Goal: Communication & Community: Answer question/provide support

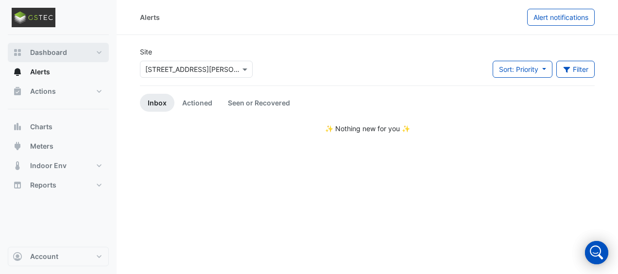
click at [46, 50] on span "Dashboard" at bounding box center [48, 53] width 37 height 10
select select "***"
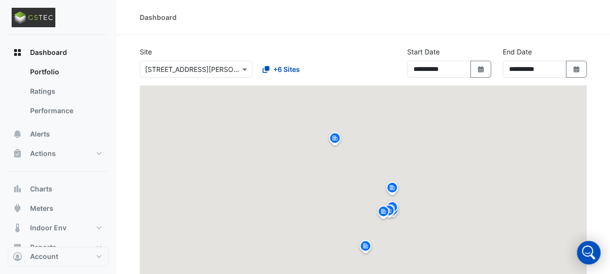
click at [277, 90] on div "To activate drag with keyboard, press Alt + Enter. Once in keyboard drag state,…" at bounding box center [363, 201] width 447 height 233
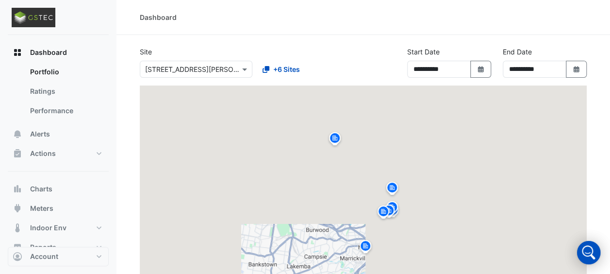
click at [285, 93] on div "To activate drag with keyboard, press Alt + Enter. Once in keyboard drag state,…" at bounding box center [363, 201] width 447 height 233
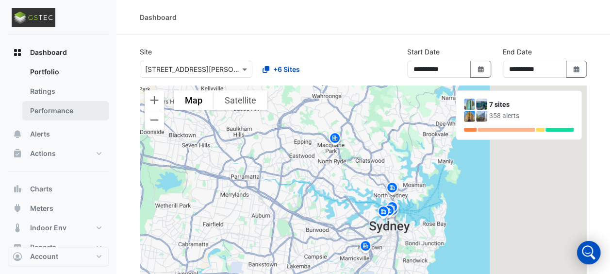
click at [50, 110] on link "Performance" at bounding box center [65, 110] width 86 height 19
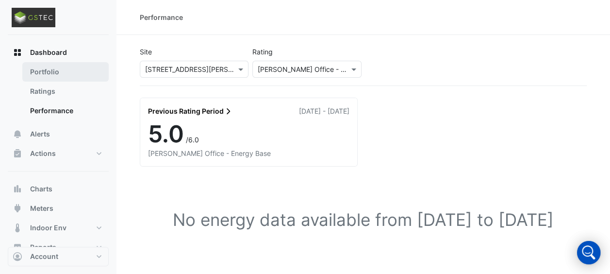
click at [37, 67] on link "Portfolio" at bounding box center [65, 71] width 86 height 19
select select "***"
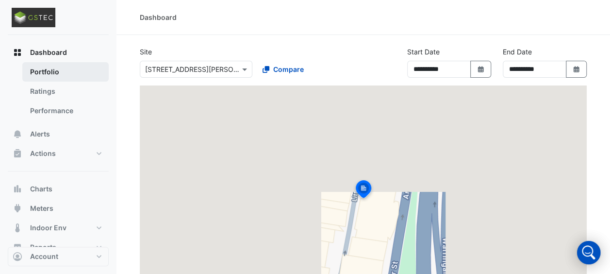
click at [37, 67] on link "Portfolio" at bounding box center [65, 71] width 86 height 19
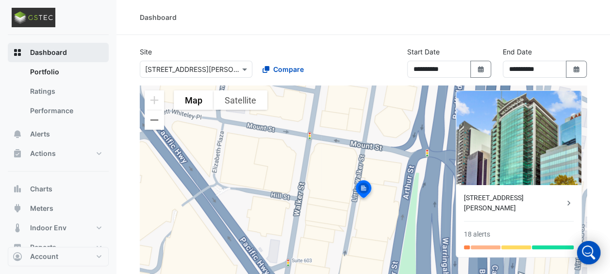
click at [45, 50] on span "Dashboard" at bounding box center [48, 53] width 37 height 10
click at [51, 53] on span "Dashboard" at bounding box center [48, 53] width 37 height 10
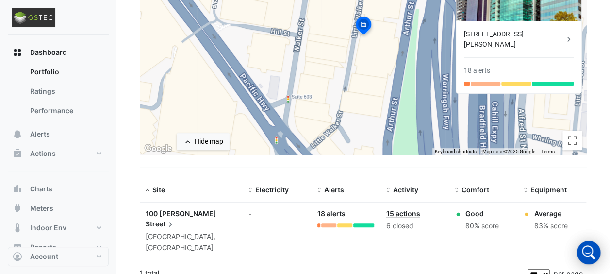
scroll to position [164, 0]
click at [472, 187] on span "Comfort" at bounding box center [476, 189] width 28 height 8
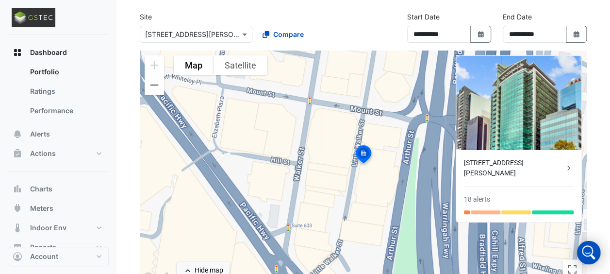
scroll to position [33, 0]
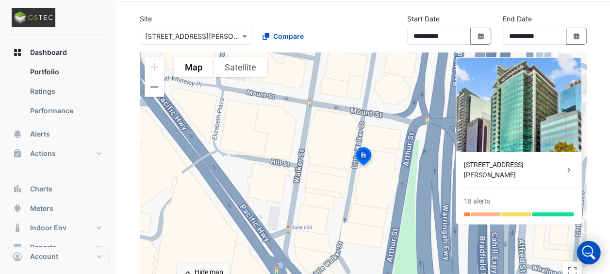
click at [492, 164] on div "[STREET_ADDRESS][PERSON_NAME]" at bounding box center [514, 170] width 100 height 20
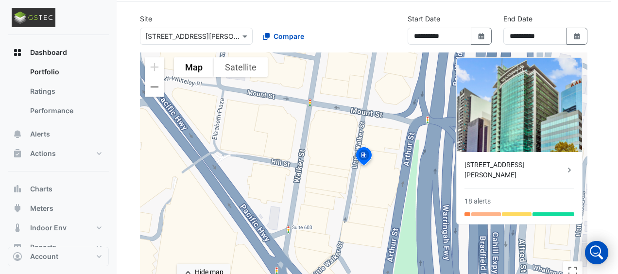
click at [356, 78] on ngb-offcanvas-backdrop at bounding box center [309, 137] width 618 height 274
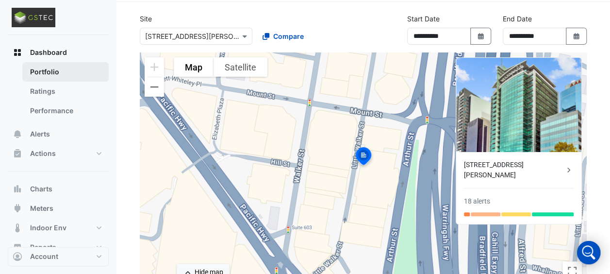
click at [43, 71] on link "Portfolio" at bounding box center [65, 71] width 86 height 19
click at [330, 253] on div "To activate drag with keyboard, press Alt + Enter. Once in keyboard drag state,…" at bounding box center [363, 168] width 447 height 233
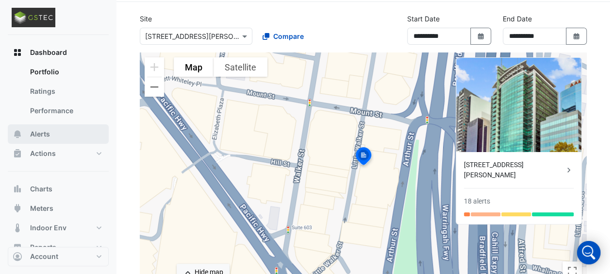
click at [41, 135] on span "Alerts" at bounding box center [40, 134] width 20 height 10
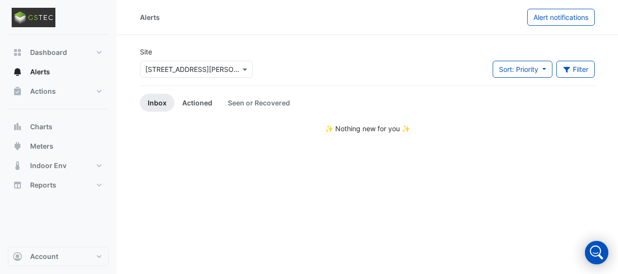
click at [197, 102] on link "Actioned" at bounding box center [197, 103] width 46 height 18
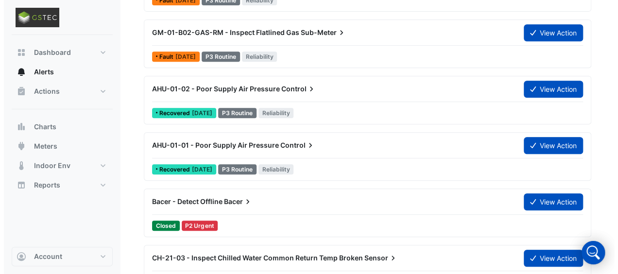
scroll to position [214, 0]
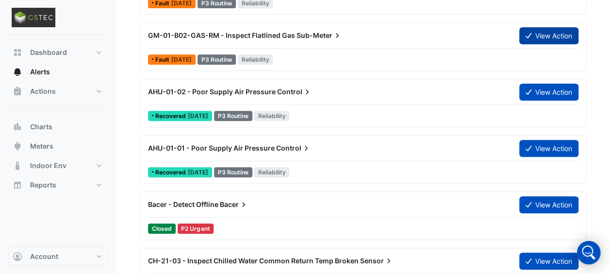
click at [545, 33] on button "View Action" at bounding box center [548, 35] width 59 height 17
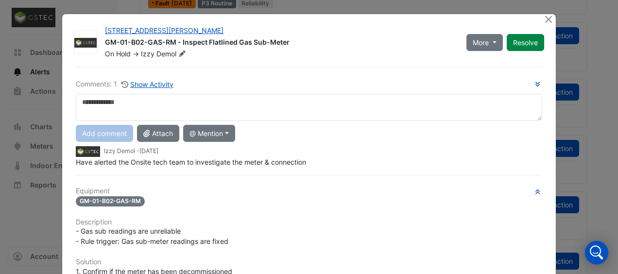
click at [79, 102] on textarea at bounding box center [309, 107] width 466 height 27
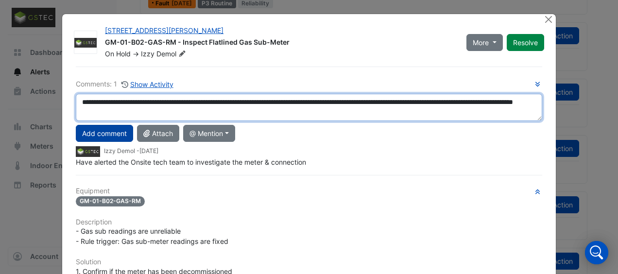
type textarea "**********"
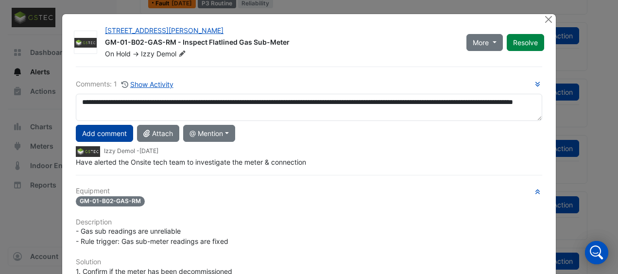
click at [100, 128] on button "Add comment" at bounding box center [104, 133] width 57 height 17
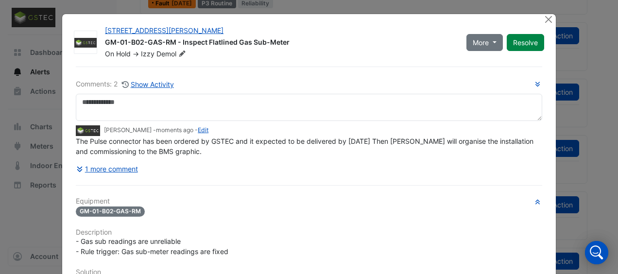
click at [194, 176] on div "Comments: 2 Show Activity [PERSON_NAME] - moments ago - Edit The Pulse connecto…" at bounding box center [309, 269] width 478 height 404
click at [401, 92] on div "Comments: 2 Show Activity [PERSON_NAME] - moments ago - Edit The Pulse connecto…" at bounding box center [309, 128] width 466 height 99
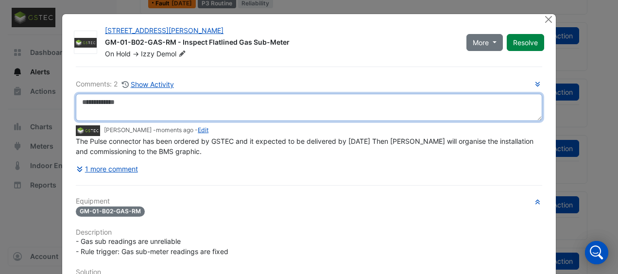
click at [435, 102] on textarea at bounding box center [309, 107] width 466 height 27
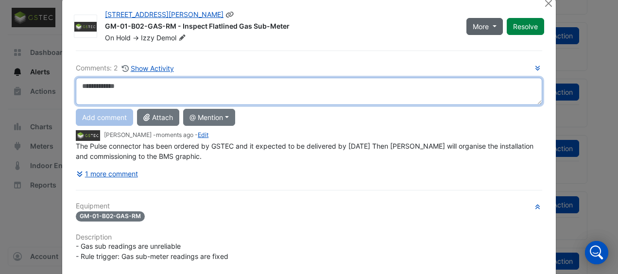
scroll to position [17, 0]
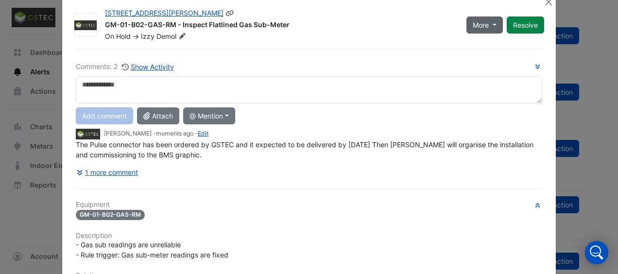
click at [491, 22] on button "More" at bounding box center [484, 25] width 36 height 17
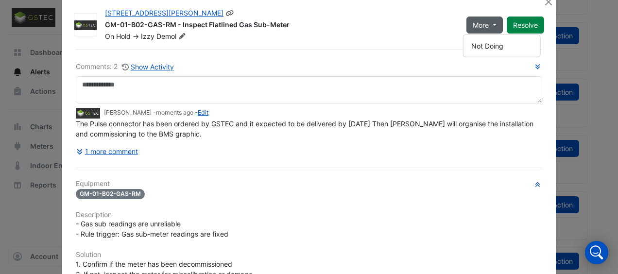
click at [491, 22] on button "More" at bounding box center [484, 25] width 36 height 17
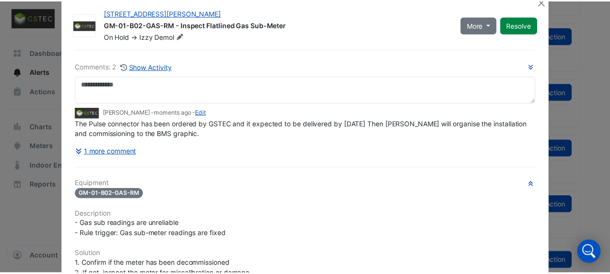
scroll to position [0, 0]
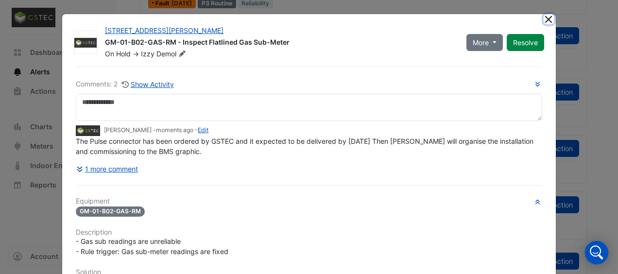
click at [543, 16] on button "Close" at bounding box center [548, 19] width 10 height 10
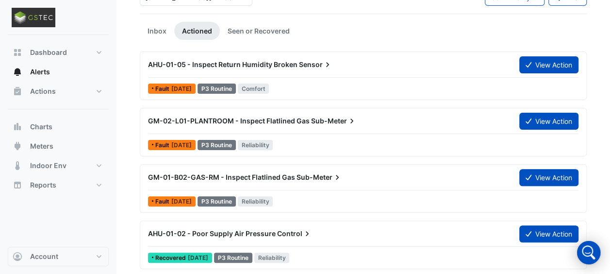
scroll to position [73, 0]
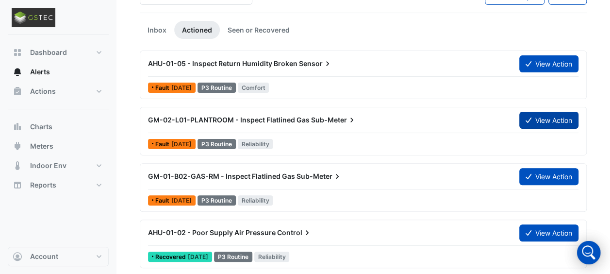
click at [554, 117] on button "View Action" at bounding box center [548, 120] width 59 height 17
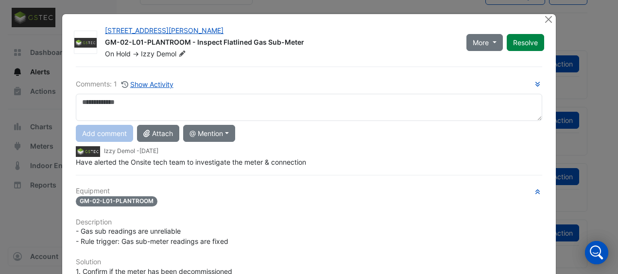
drag, startPoint x: 568, startPoint y: 46, endPoint x: 551, endPoint y: 32, distance: 22.4
click at [551, 32] on ngb-modal-window "[STREET_ADDRESS][PERSON_NAME] GM-02-L01-PLANTROOM - Inspect Flatlined Gas Sub-M…" at bounding box center [309, 137] width 618 height 274
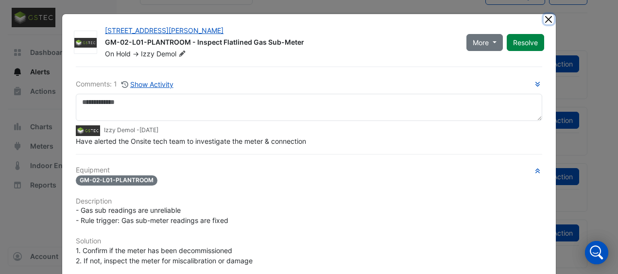
click at [544, 19] on button "Close" at bounding box center [548, 19] width 10 height 10
